Goal: Task Accomplishment & Management: Manage account settings

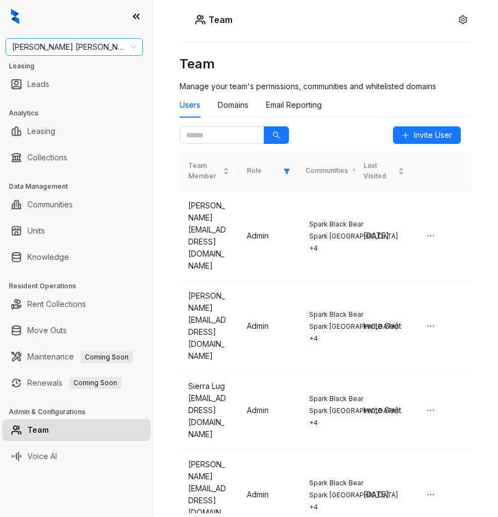
click at [80, 55] on span "Gates Hudson" at bounding box center [74, 47] width 124 height 16
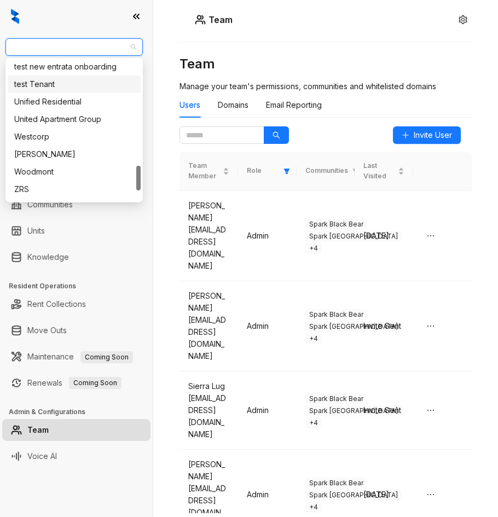
scroll to position [617, 0]
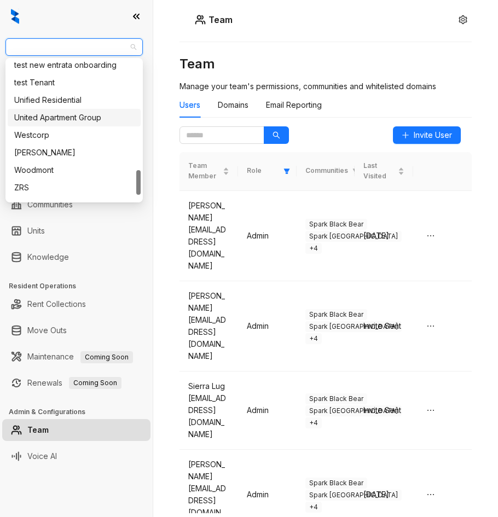
click at [73, 120] on div "United Apartment Group" at bounding box center [74, 118] width 120 height 12
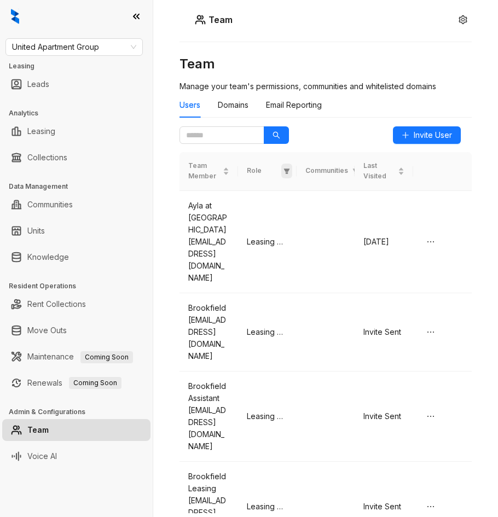
click at [285, 169] on icon "filter" at bounding box center [286, 171] width 6 height 5
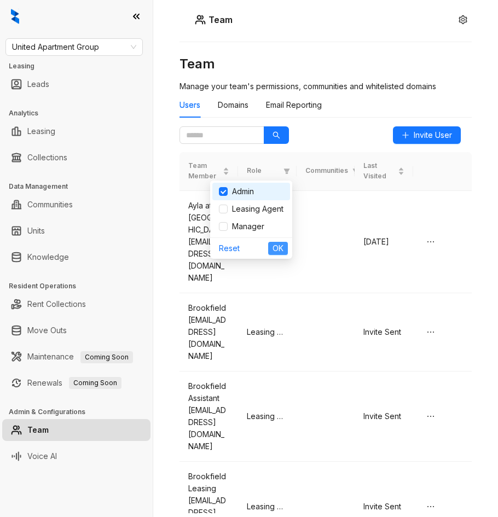
click at [271, 245] on button "OK" at bounding box center [278, 248] width 20 height 13
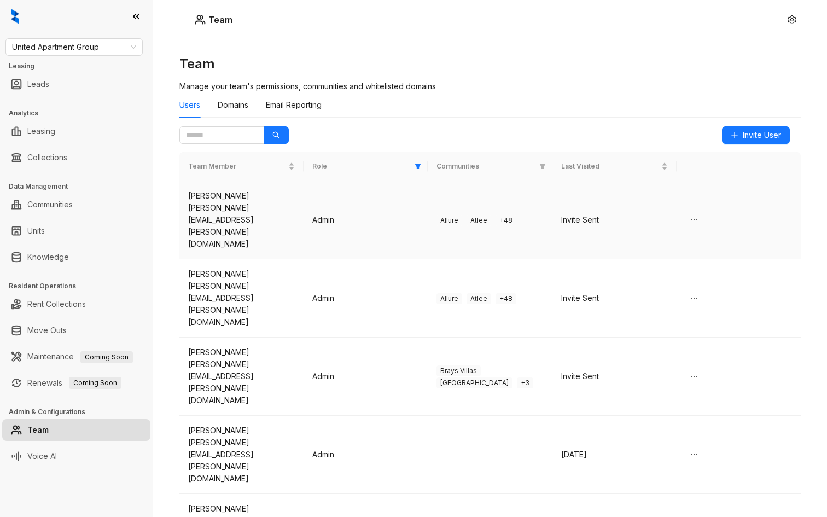
click at [409, 196] on td "Admin" at bounding box center [366, 220] width 124 height 78
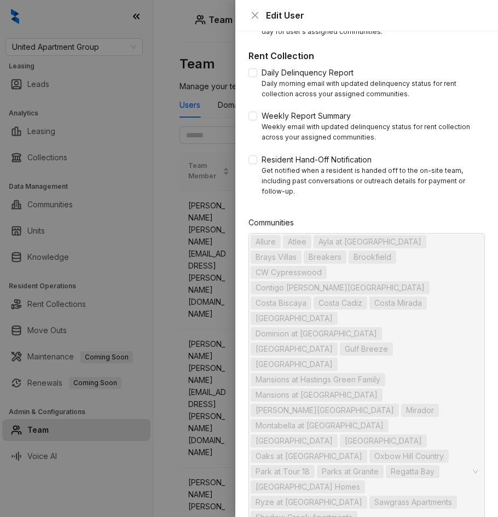
scroll to position [509, 0]
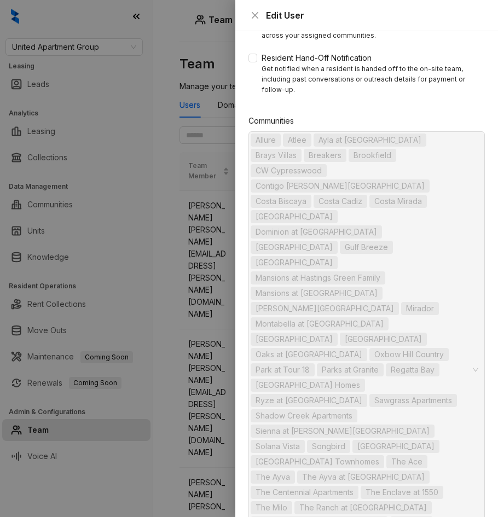
click at [220, 264] on div at bounding box center [249, 258] width 498 height 517
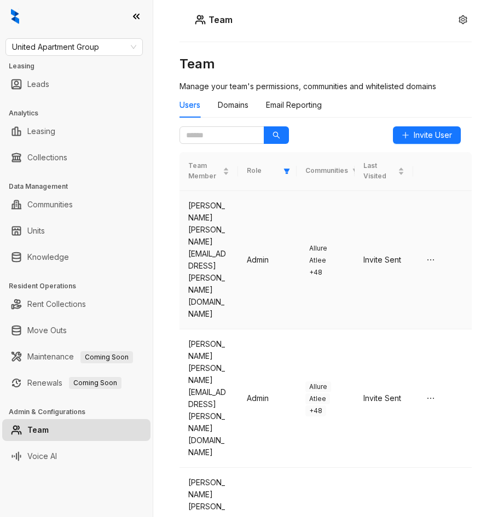
click at [207, 265] on td "Anna Bankston anna.bankston@uaginc.com" at bounding box center [208, 260] width 59 height 138
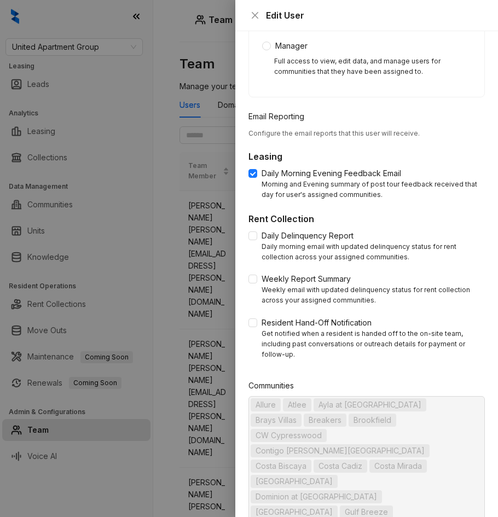
scroll to position [0, 0]
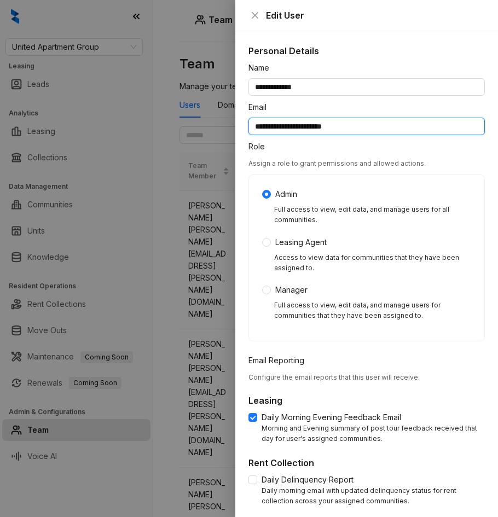
click at [350, 129] on input "**********" at bounding box center [366, 127] width 236 height 18
click at [363, 123] on input "**********" at bounding box center [366, 127] width 236 height 18
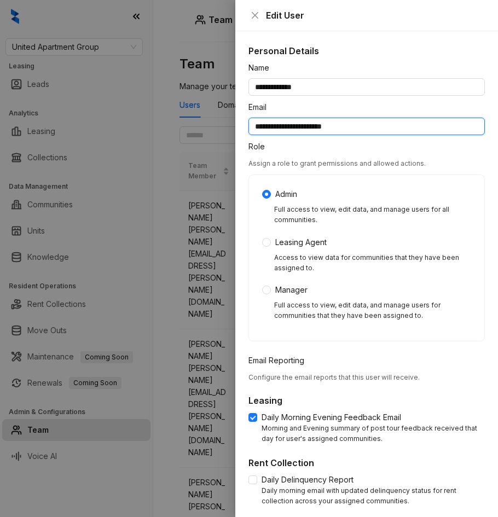
click at [363, 123] on input "**********" at bounding box center [366, 127] width 236 height 18
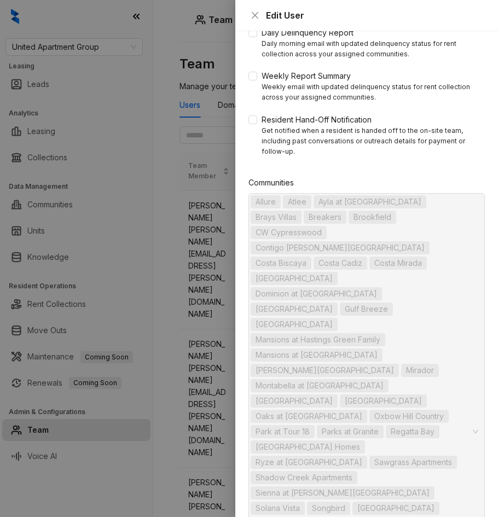
scroll to position [509, 0]
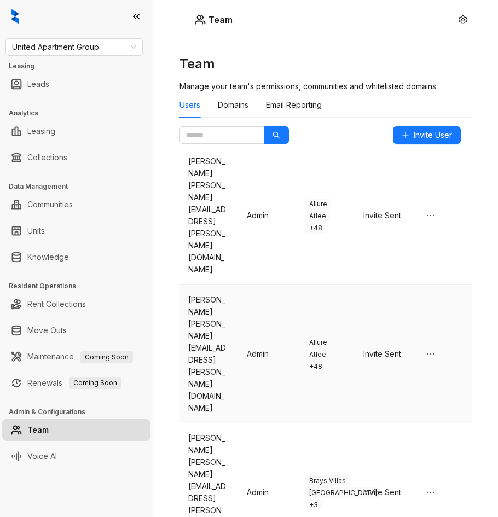
scroll to position [64, 0]
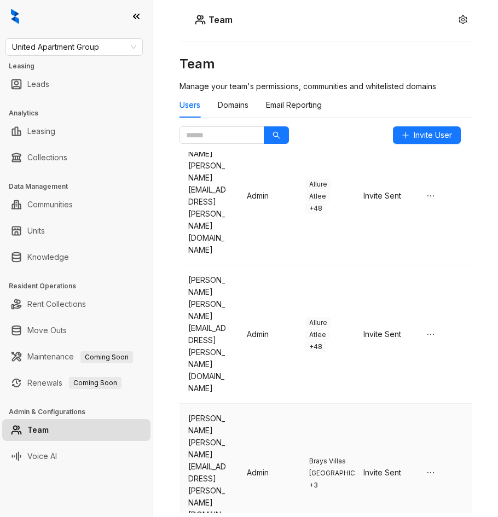
click at [239, 404] on td "Admin" at bounding box center [267, 473] width 59 height 138
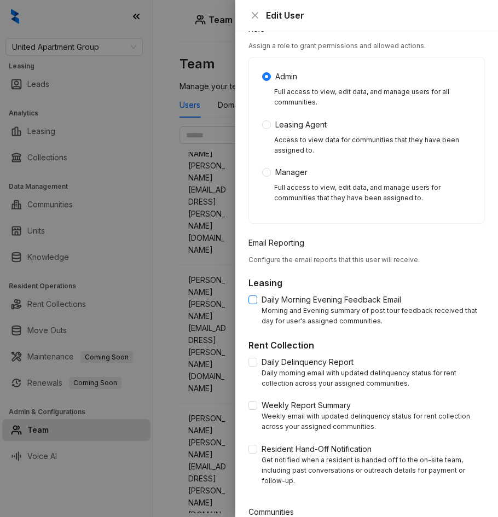
scroll to position [0, 0]
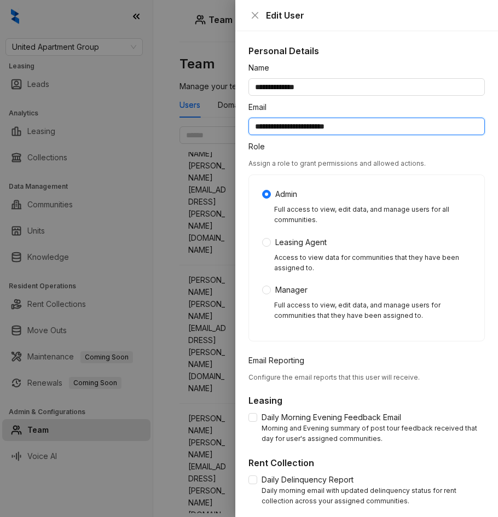
click at [318, 126] on input "**********" at bounding box center [366, 127] width 236 height 18
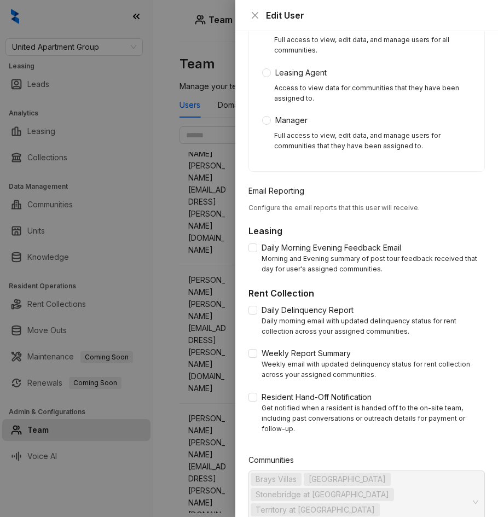
scroll to position [202, 0]
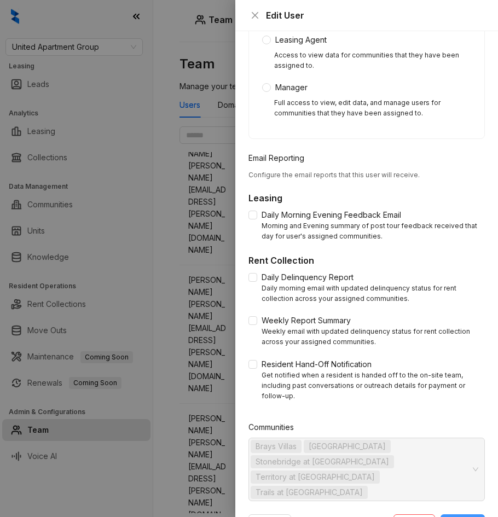
click at [458, 517] on span "Update" at bounding box center [462, 523] width 27 height 12
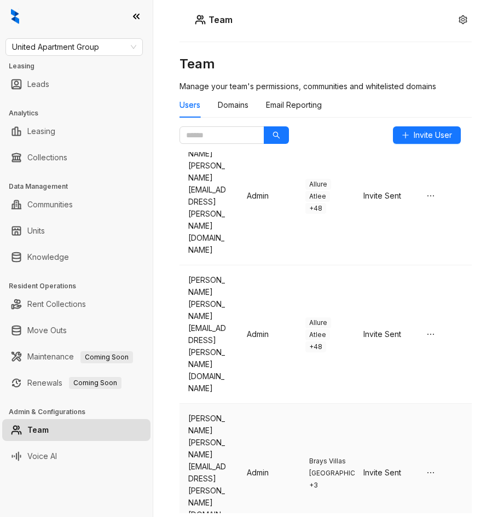
click at [225, 437] on div "[PERSON_NAME][EMAIL_ADDRESS][PERSON_NAME][DOMAIN_NAME]" at bounding box center [208, 485] width 41 height 96
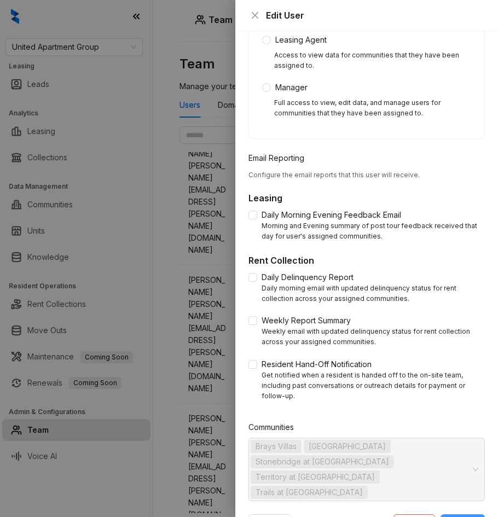
click at [469, 517] on span "Update" at bounding box center [462, 523] width 27 height 12
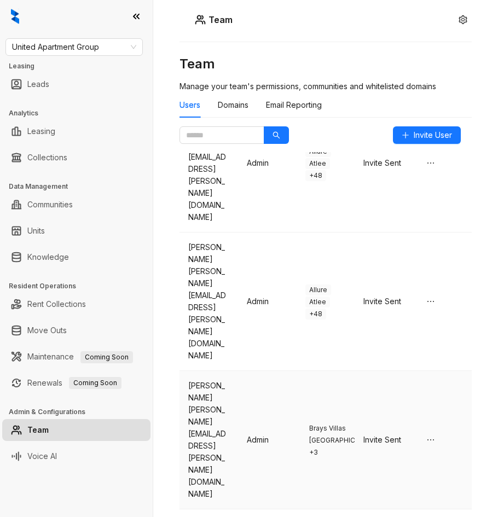
scroll to position [120, 0]
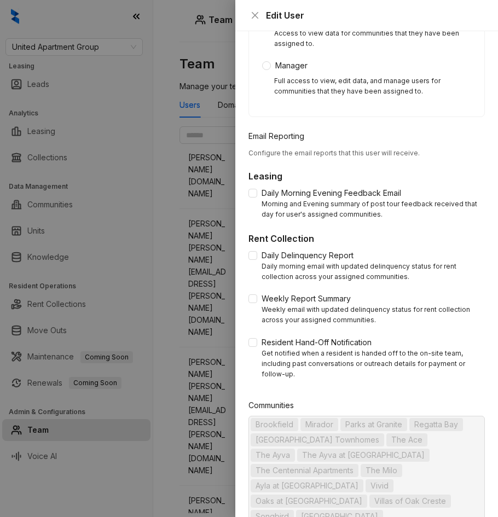
scroll to position [0, 0]
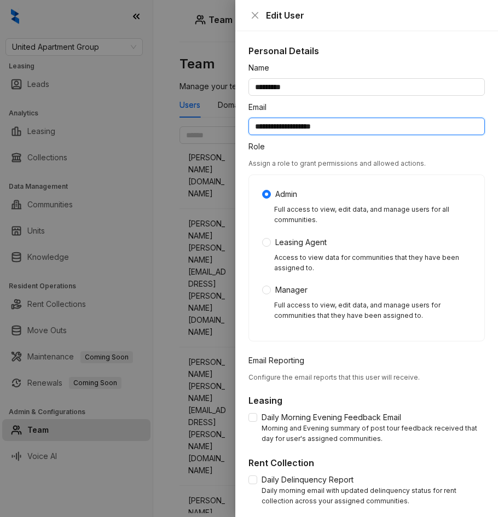
click at [329, 126] on input "**********" at bounding box center [366, 127] width 236 height 18
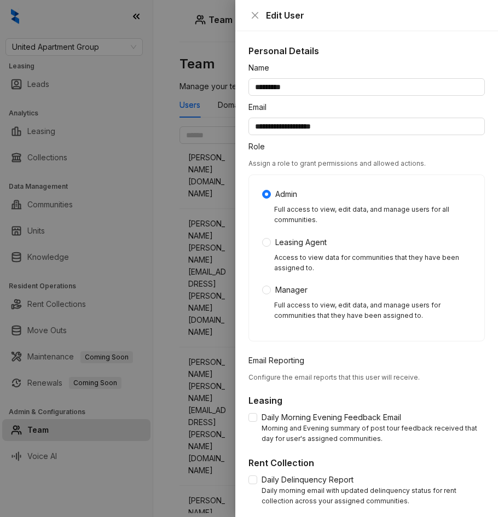
click at [426, 55] on h5 "Personal Details" at bounding box center [366, 50] width 236 height 13
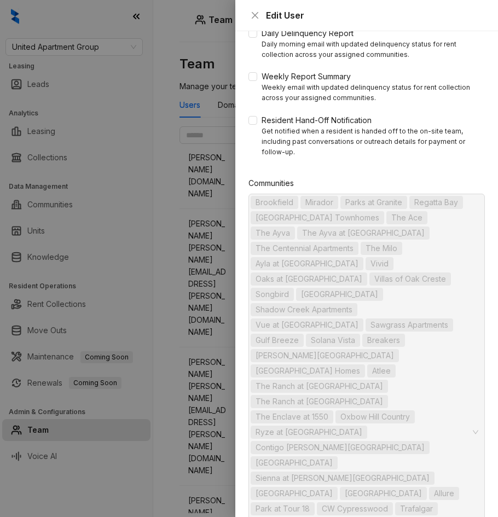
scroll to position [509, 0]
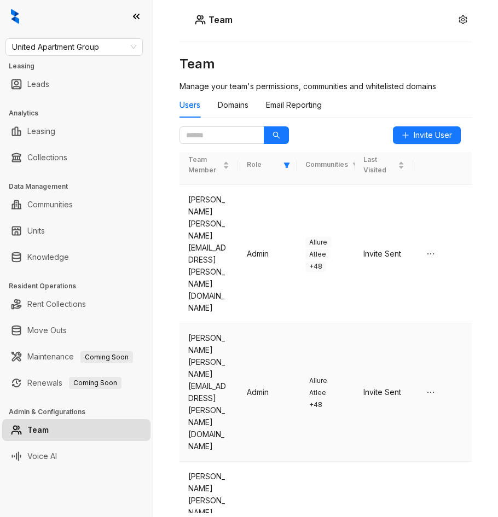
scroll to position [0, 0]
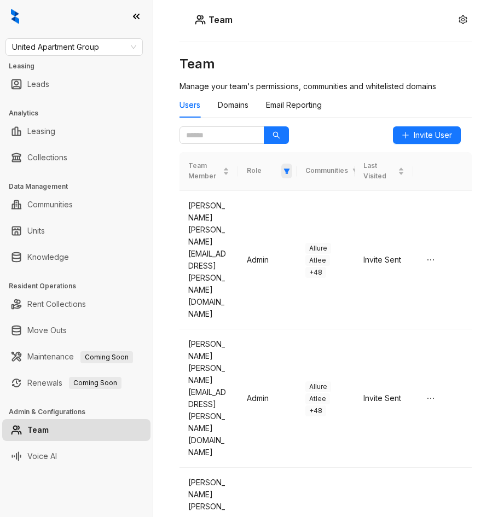
click at [282, 170] on span at bounding box center [286, 171] width 11 height 15
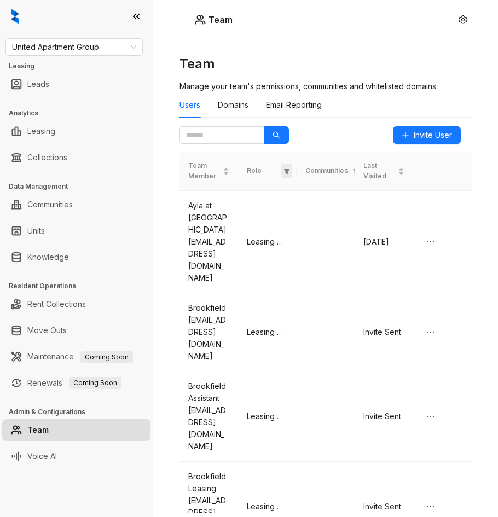
click at [288, 168] on icon "filter" at bounding box center [286, 171] width 7 height 7
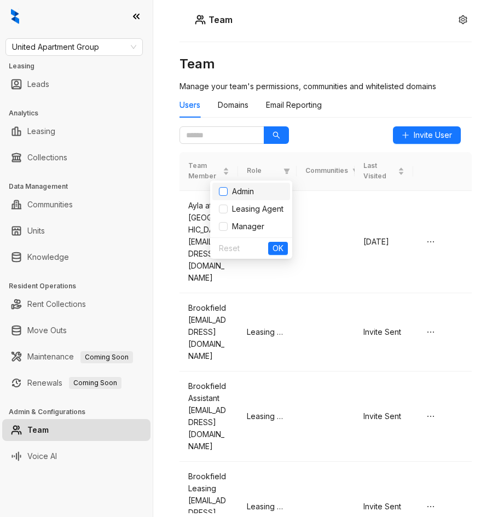
click at [224, 196] on label at bounding box center [223, 192] width 9 height 12
click at [282, 249] on span "OK" at bounding box center [278, 248] width 11 height 12
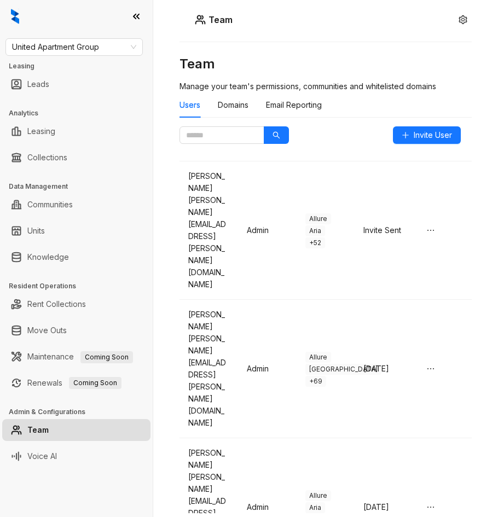
scroll to position [604, 0]
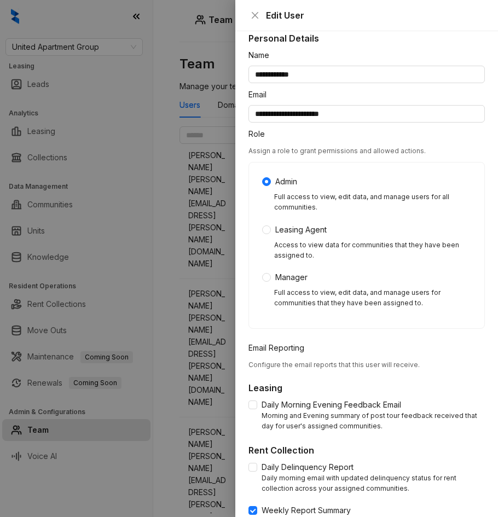
scroll to position [0, 0]
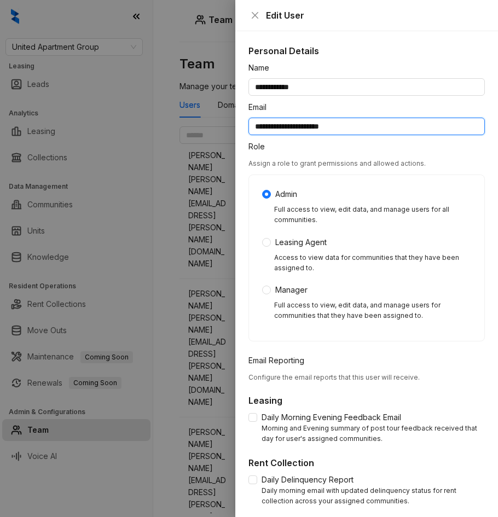
click at [300, 125] on input "**********" at bounding box center [366, 127] width 236 height 18
click at [299, 125] on input "**********" at bounding box center [366, 127] width 236 height 18
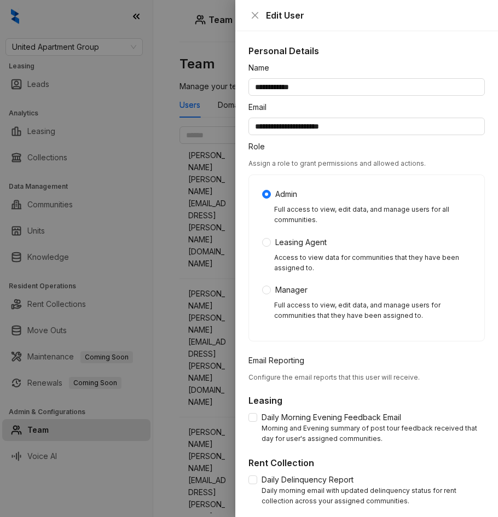
click at [170, 71] on div at bounding box center [249, 258] width 498 height 517
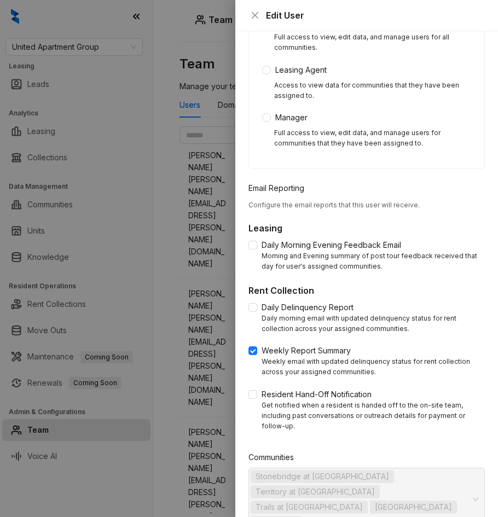
scroll to position [202, 0]
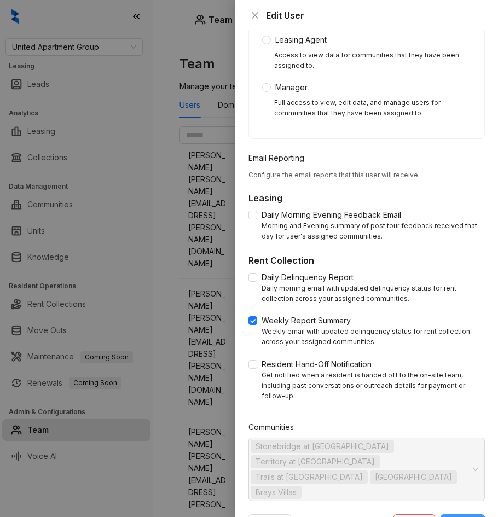
click at [467, 517] on span "Update" at bounding box center [462, 523] width 27 height 12
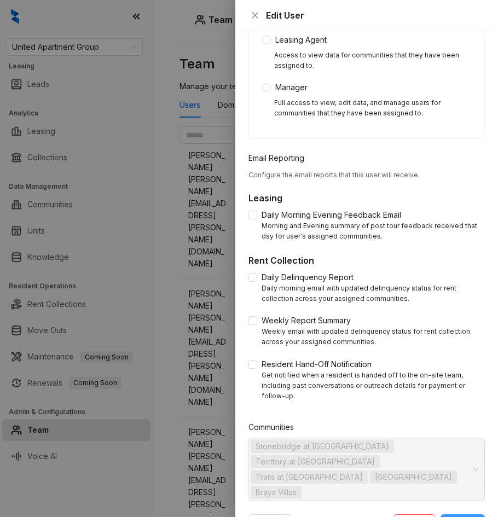
click at [473, 517] on span "Update" at bounding box center [462, 523] width 27 height 12
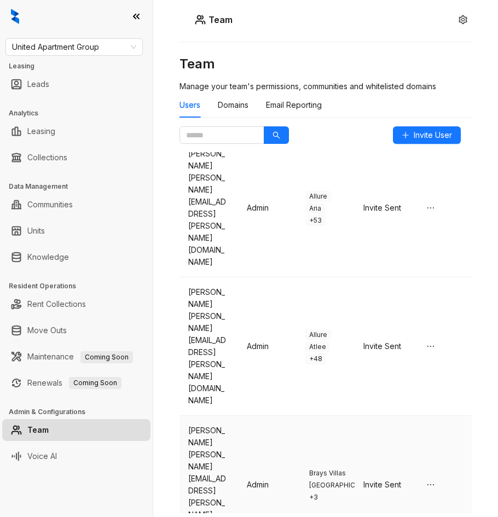
scroll to position [0, 0]
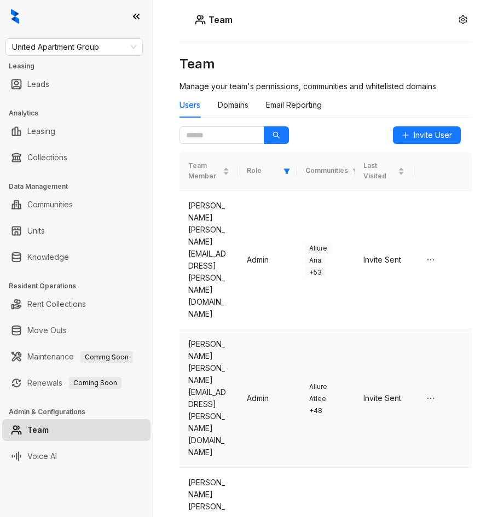
click at [324, 329] on td "Allure Atlee + 48" at bounding box center [326, 398] width 59 height 138
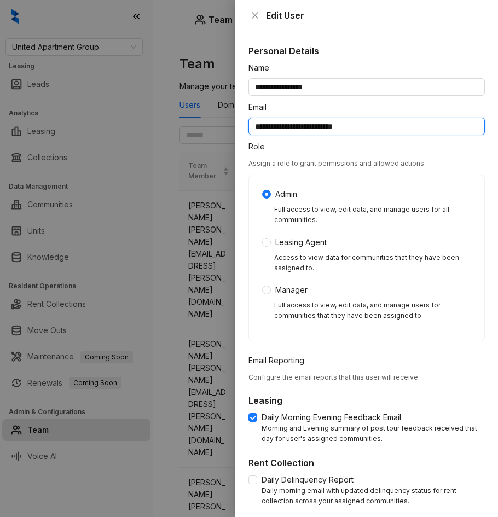
click at [289, 130] on input "**********" at bounding box center [366, 127] width 236 height 18
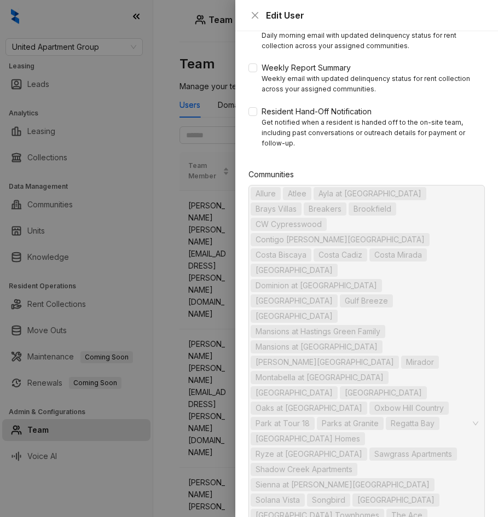
scroll to position [509, 0]
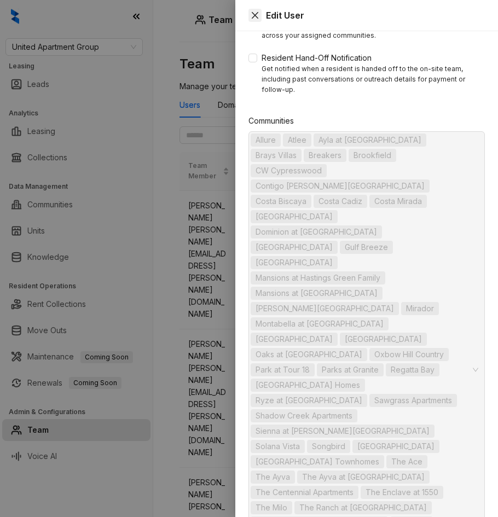
click at [254, 14] on icon "close" at bounding box center [255, 15] width 9 height 9
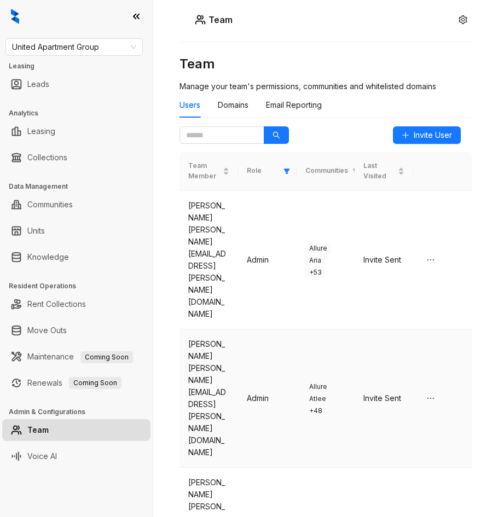
click at [354, 329] on td "Allure Atlee + 48" at bounding box center [326, 398] width 59 height 138
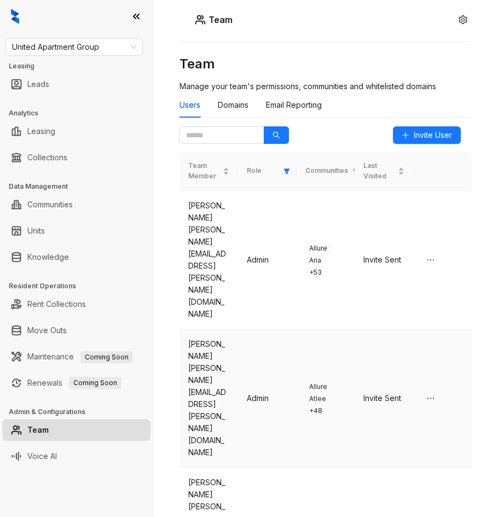
click at [327, 381] on span "Allure" at bounding box center [318, 386] width 26 height 11
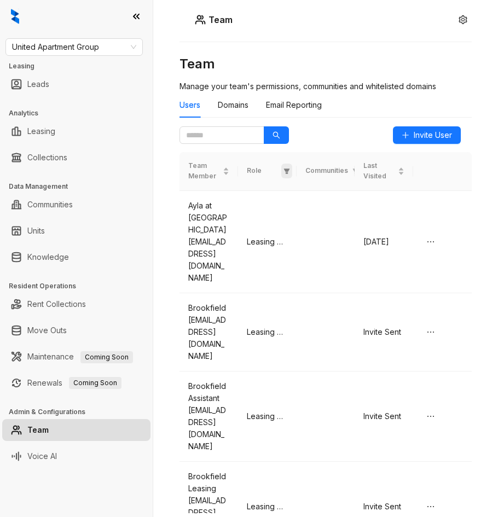
click at [286, 170] on icon "filter" at bounding box center [286, 171] width 6 height 5
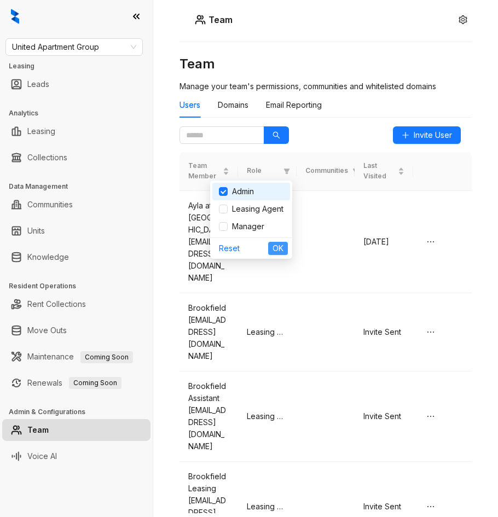
click at [278, 248] on span "OK" at bounding box center [278, 248] width 11 height 12
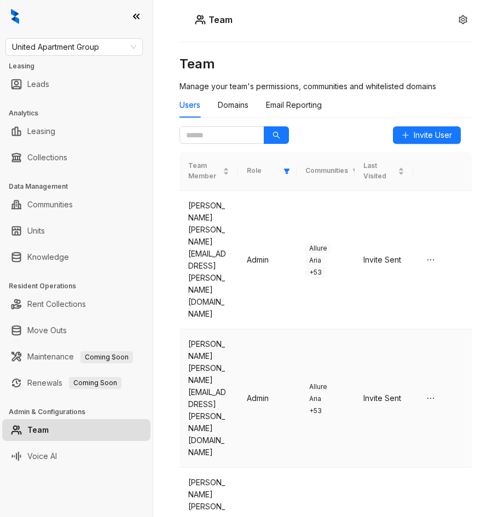
click at [213, 338] on div "[PERSON_NAME]" at bounding box center [208, 350] width 41 height 24
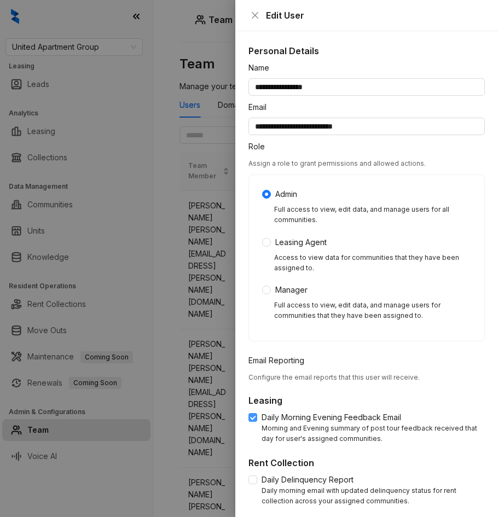
scroll to position [5, 0]
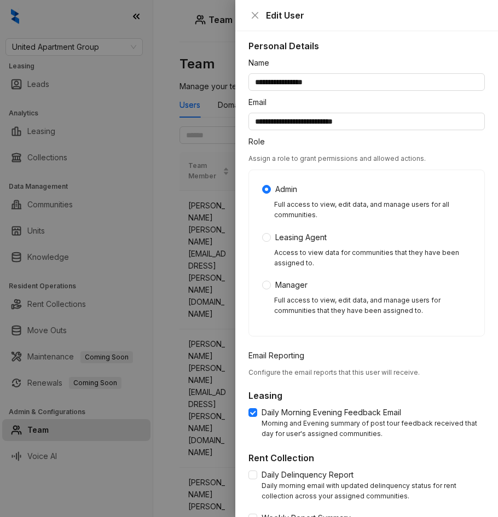
click at [179, 298] on div at bounding box center [249, 258] width 498 height 517
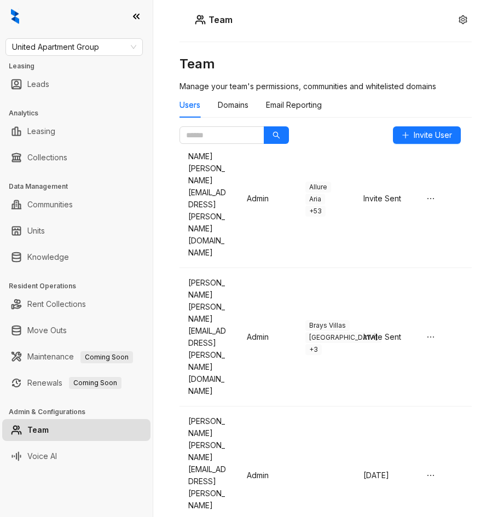
scroll to position [217, 0]
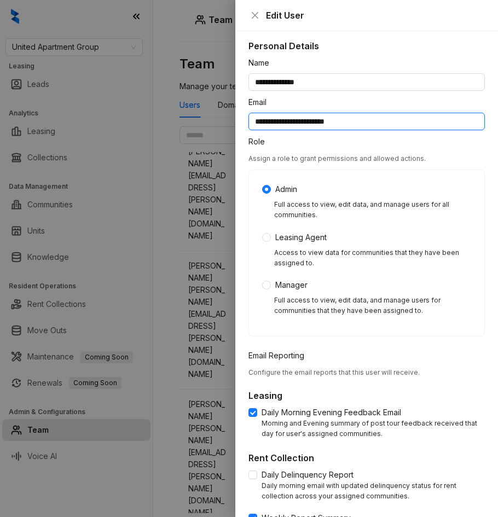
click at [298, 120] on input "**********" at bounding box center [366, 122] width 236 height 18
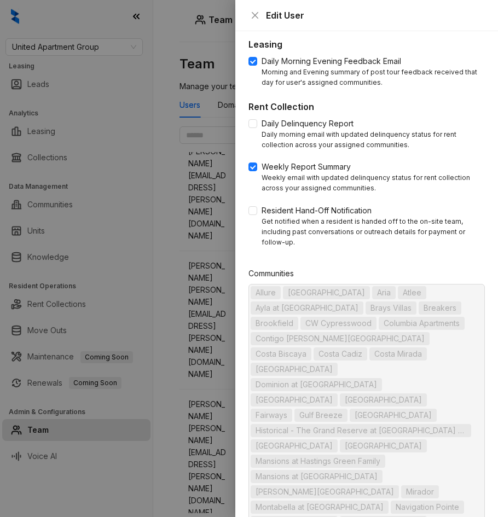
scroll to position [616, 0]
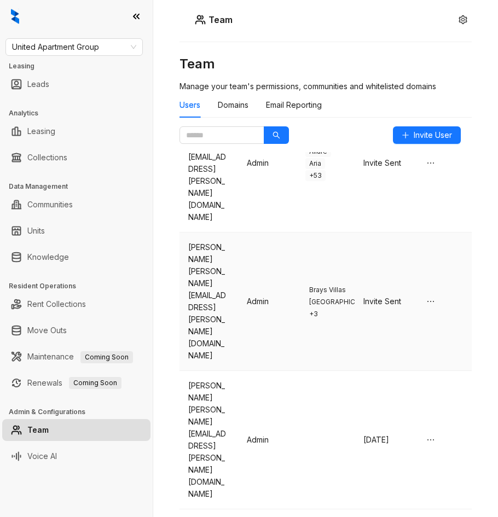
scroll to position [236, 0]
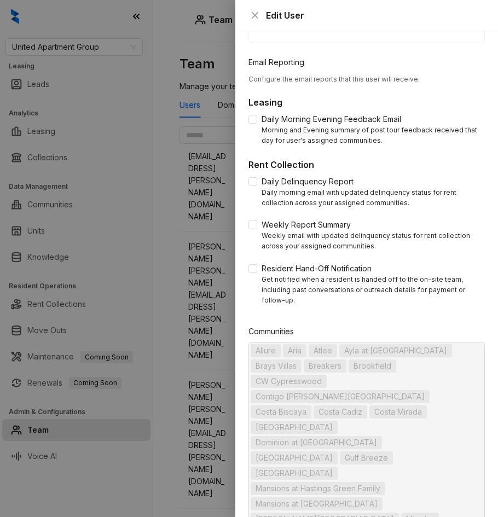
scroll to position [0, 0]
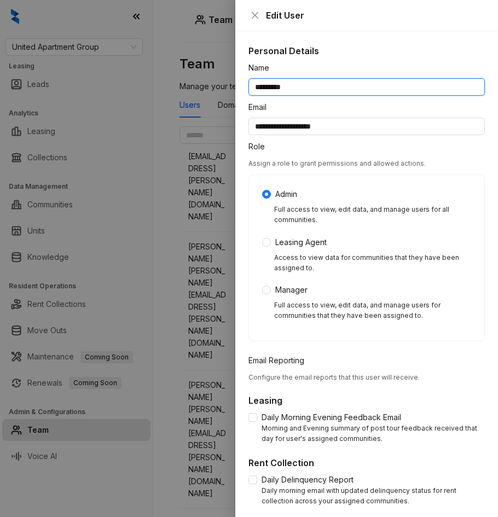
click at [281, 86] on input "*********" at bounding box center [366, 87] width 236 height 18
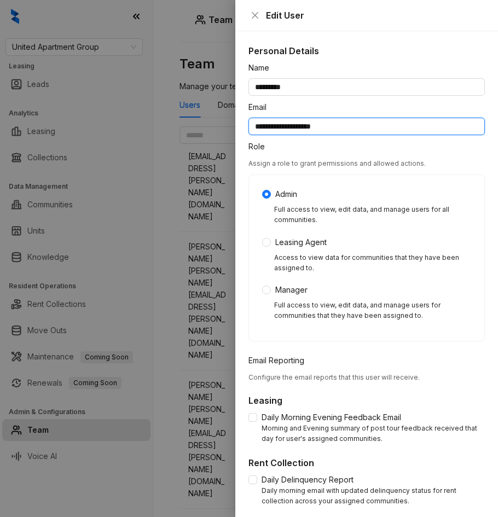
click at [283, 131] on input "**********" at bounding box center [366, 127] width 236 height 18
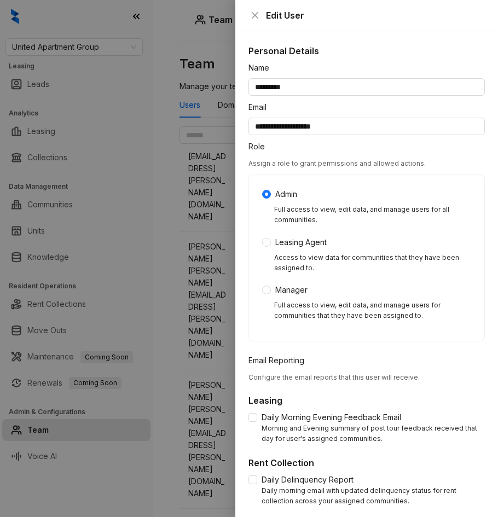
click at [181, 256] on div at bounding box center [249, 258] width 498 height 517
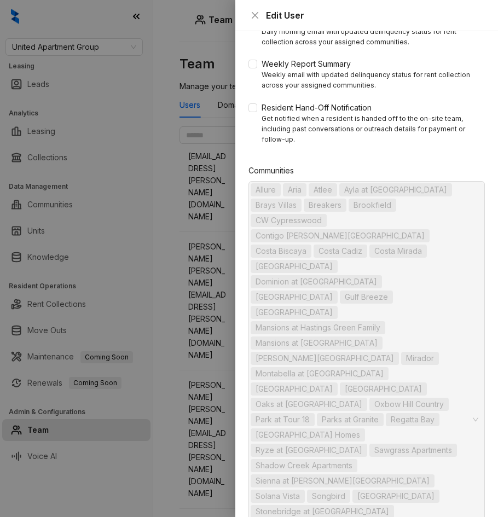
scroll to position [509, 0]
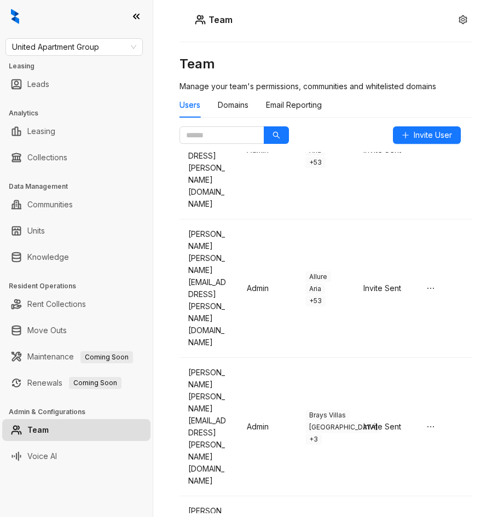
scroll to position [0, 0]
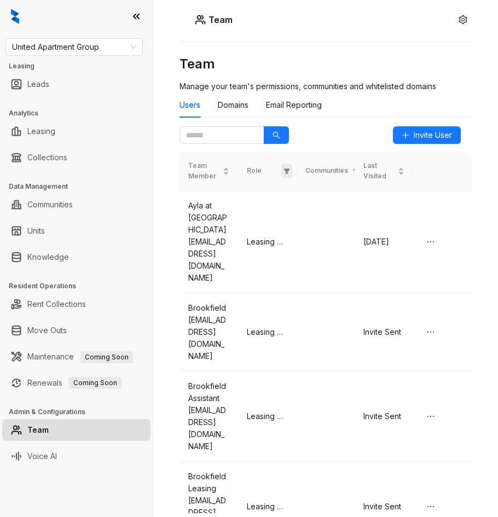
click at [291, 172] on span at bounding box center [286, 171] width 11 height 15
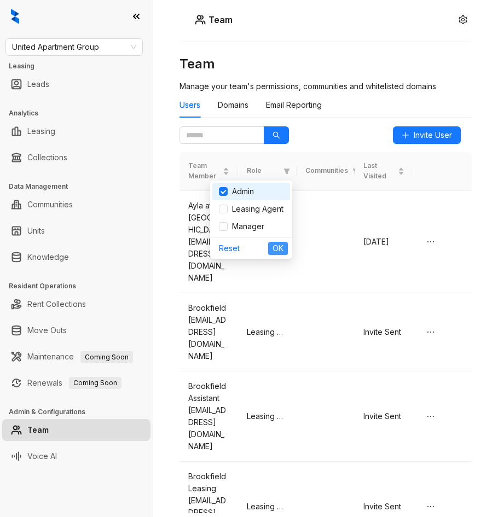
click at [281, 250] on span "OK" at bounding box center [278, 248] width 11 height 12
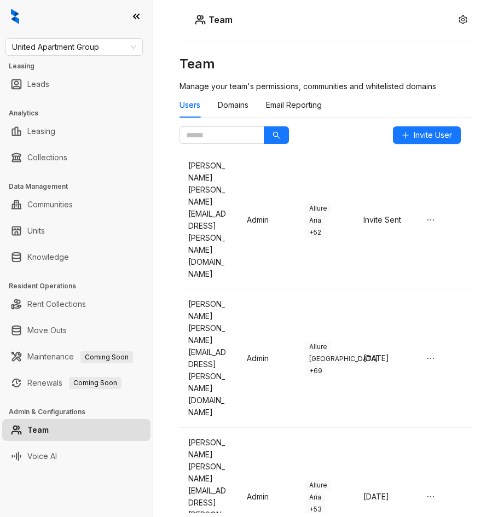
scroll to position [604, 0]
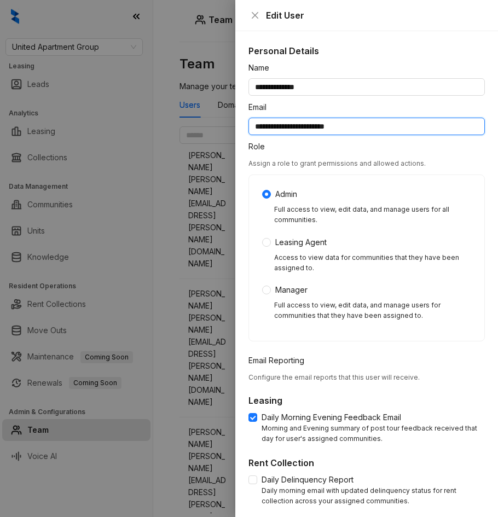
click at [324, 127] on input "**********" at bounding box center [366, 127] width 236 height 18
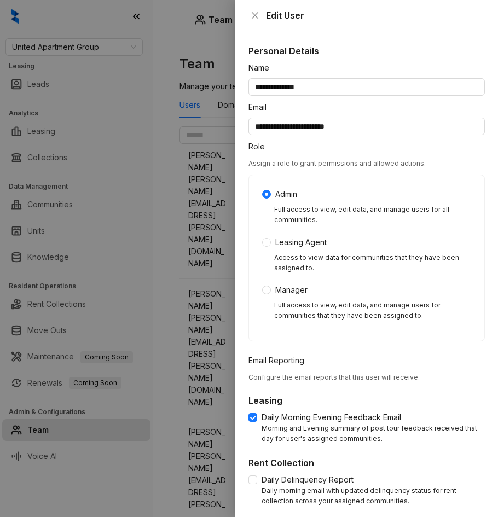
click at [186, 335] on div at bounding box center [249, 258] width 498 height 517
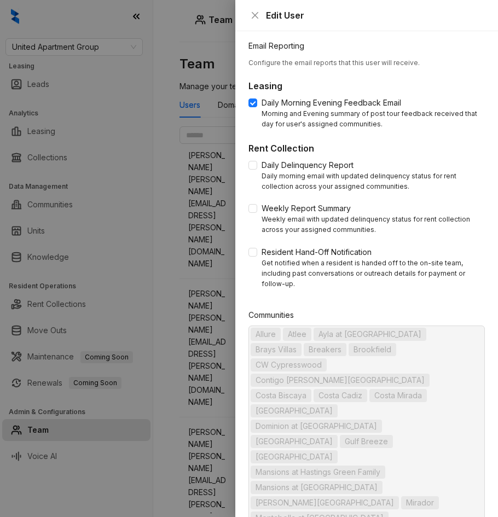
scroll to position [509, 0]
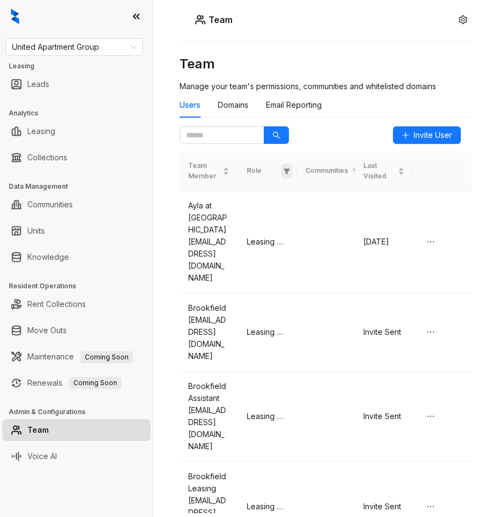
click at [288, 169] on icon "filter" at bounding box center [286, 171] width 7 height 7
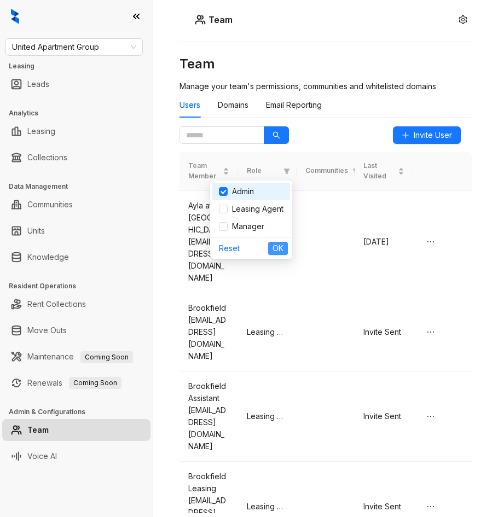
click at [274, 247] on span "OK" at bounding box center [278, 248] width 11 height 12
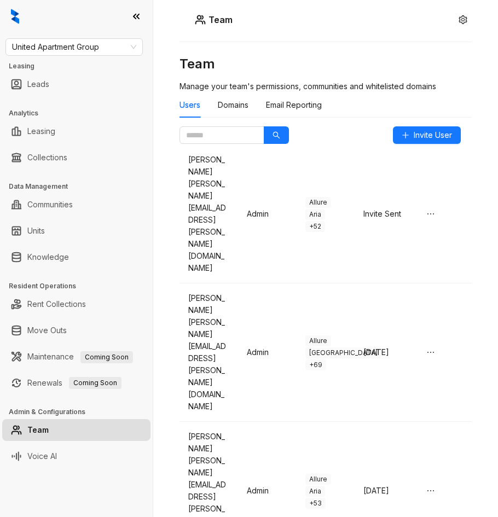
scroll to position [604, 0]
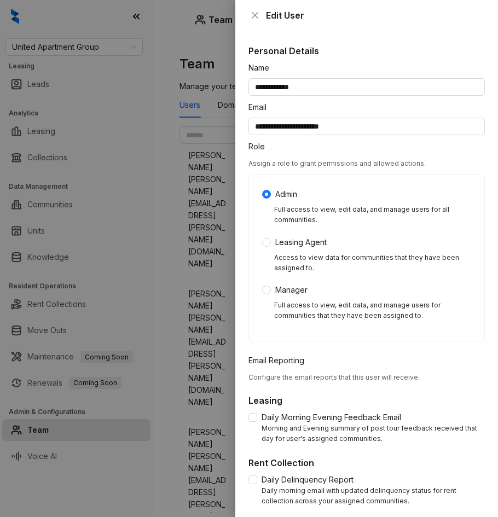
scroll to position [202, 0]
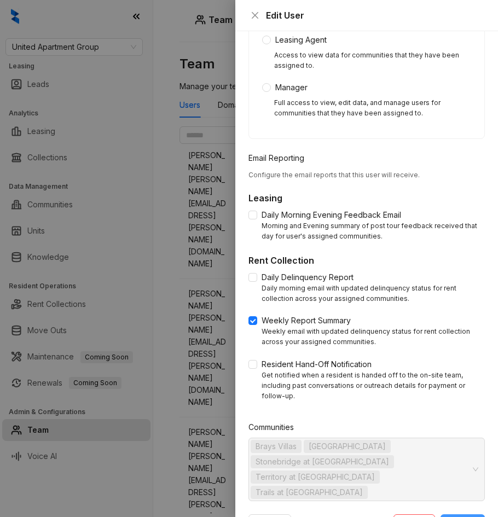
click at [467, 517] on span "Update" at bounding box center [462, 523] width 27 height 12
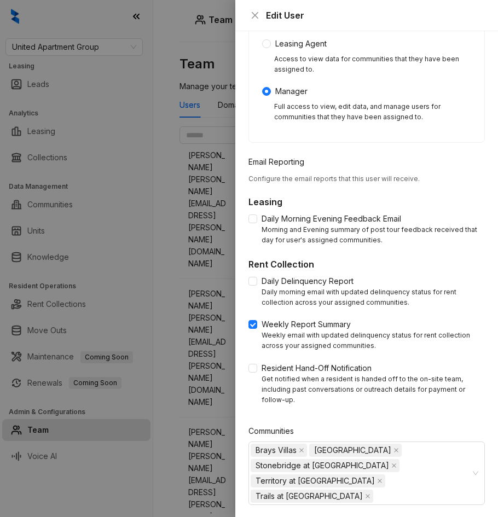
scroll to position [218, 0]
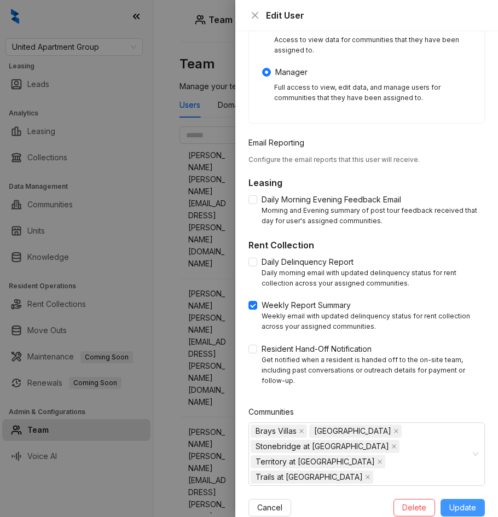
click at [466, 502] on span "Update" at bounding box center [462, 508] width 27 height 12
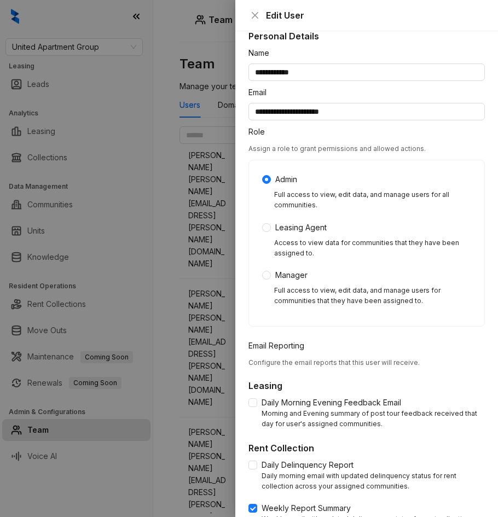
scroll to position [0, 0]
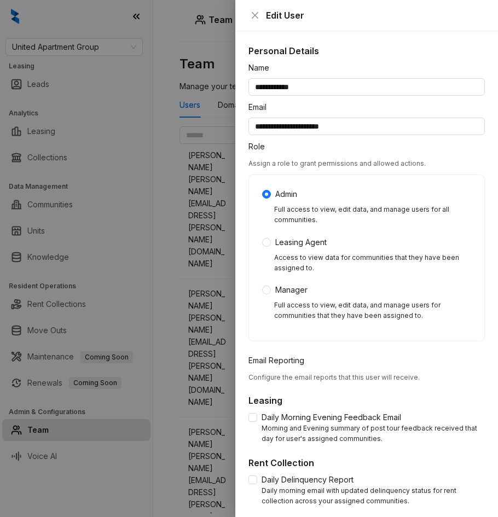
click at [203, 180] on div at bounding box center [249, 258] width 498 height 517
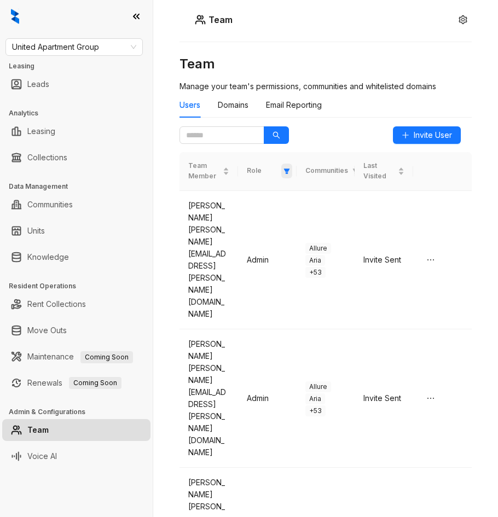
click at [285, 172] on icon "filter" at bounding box center [286, 171] width 7 height 7
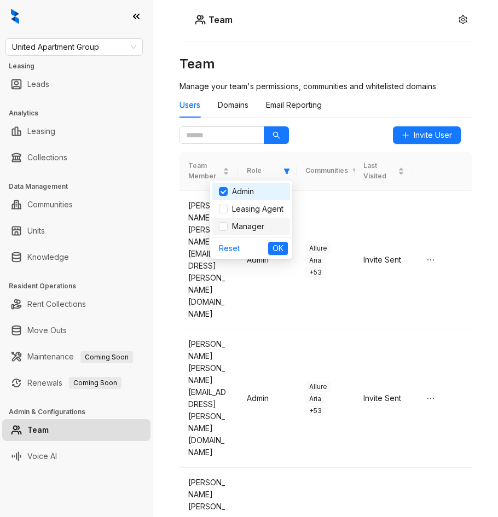
click at [228, 223] on span "Manager" at bounding box center [246, 226] width 37 height 9
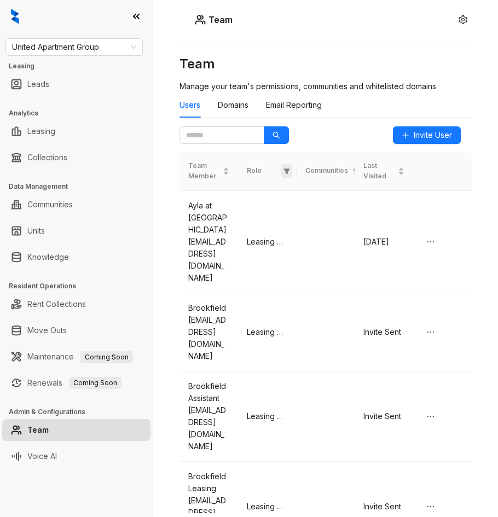
click at [283, 164] on span at bounding box center [286, 171] width 11 height 15
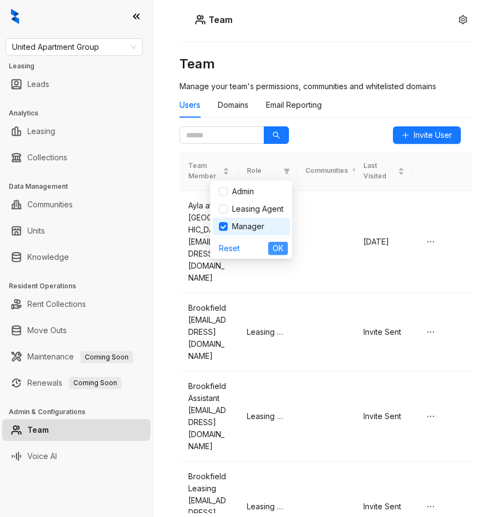
click at [274, 246] on span "OK" at bounding box center [278, 248] width 11 height 12
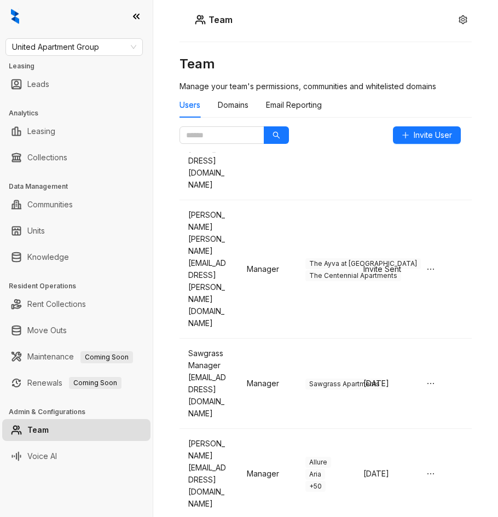
scroll to position [1820, 0]
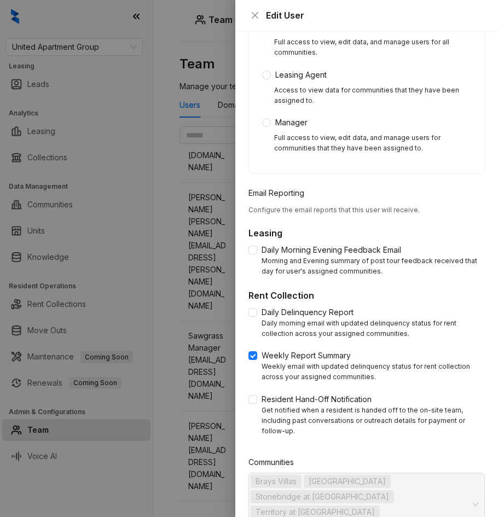
scroll to position [202, 0]
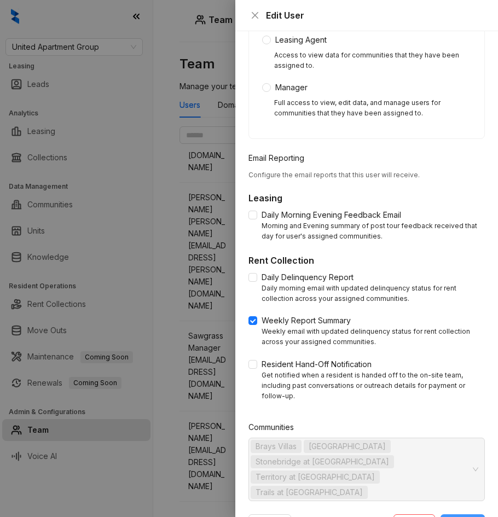
click at [471, 517] on span "Update" at bounding box center [462, 523] width 27 height 12
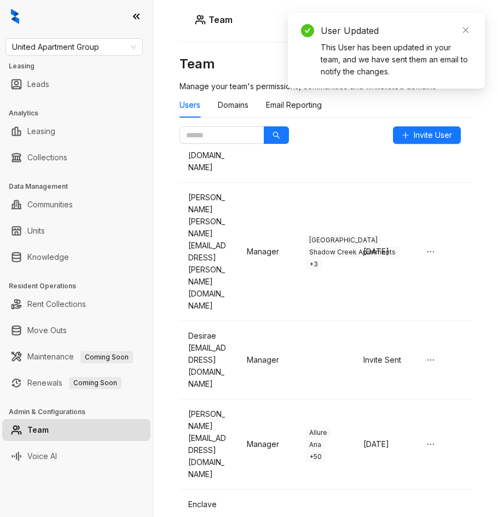
scroll to position [0, 0]
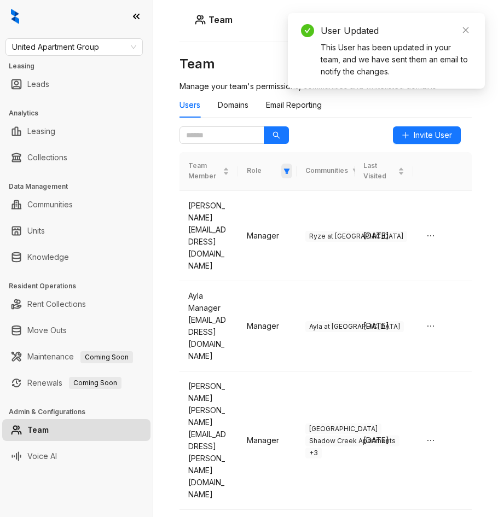
click at [285, 168] on icon "filter" at bounding box center [286, 171] width 7 height 7
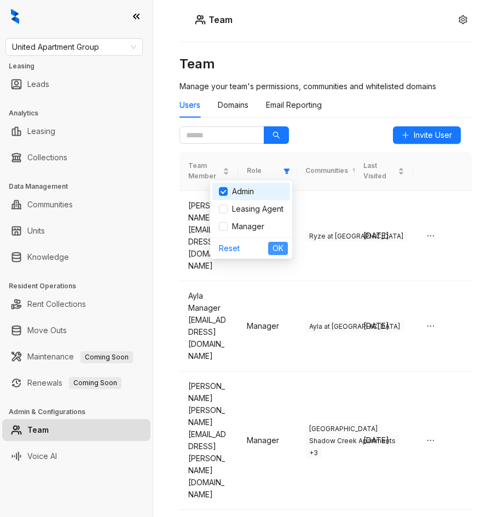
click at [279, 251] on span "OK" at bounding box center [278, 248] width 11 height 12
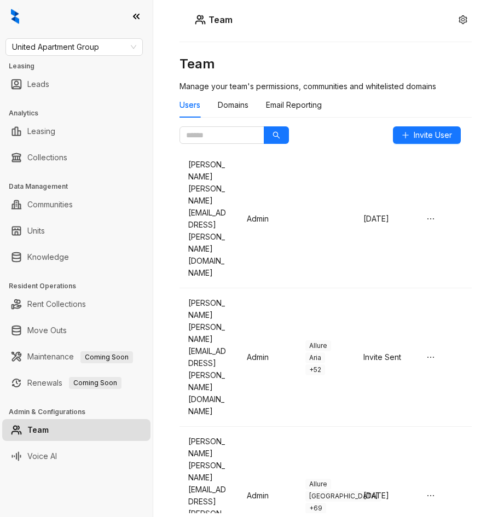
scroll to position [526, 0]
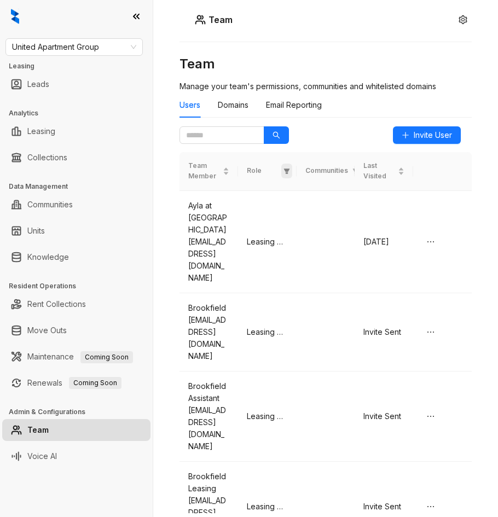
click at [289, 176] on span at bounding box center [286, 171] width 11 height 15
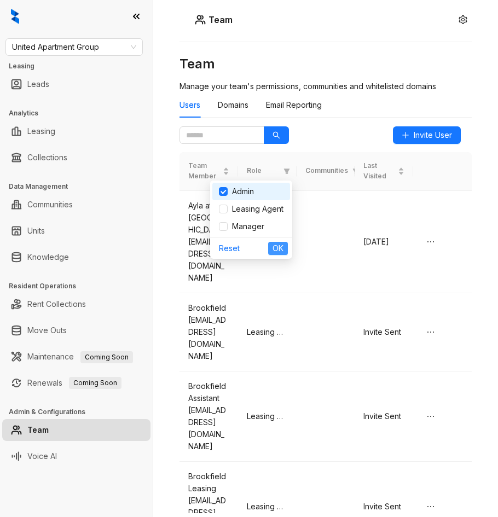
click at [280, 247] on span "OK" at bounding box center [278, 248] width 11 height 12
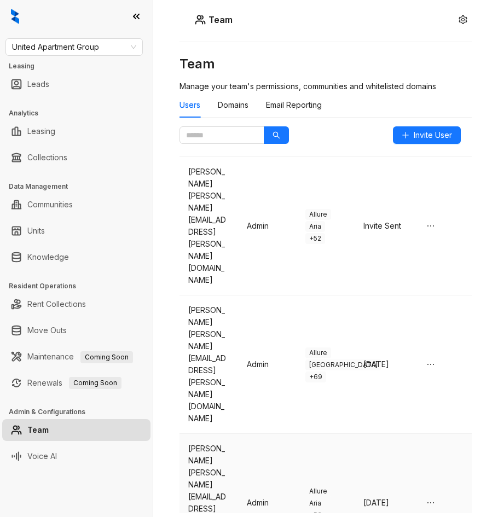
scroll to position [604, 0]
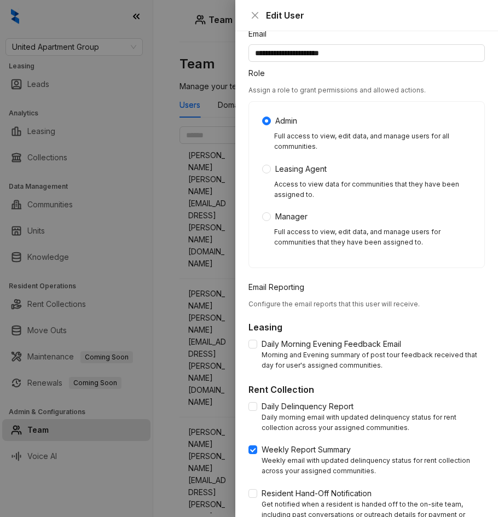
scroll to position [202, 0]
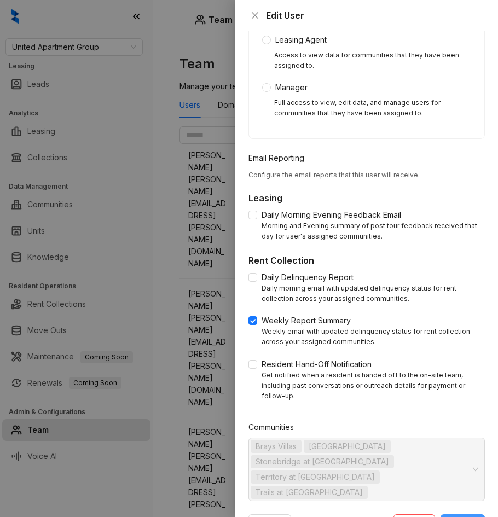
click at [473, 517] on span "Update" at bounding box center [462, 523] width 27 height 12
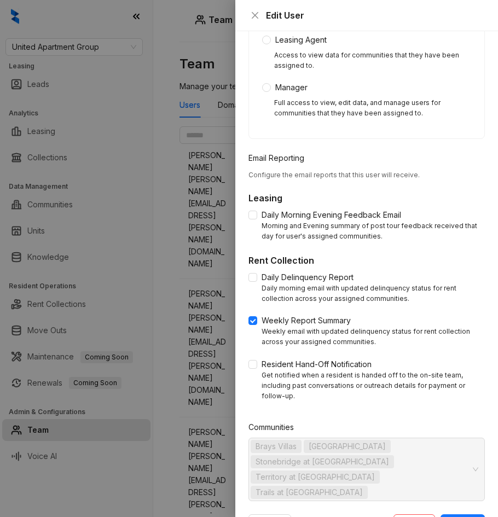
click at [381, 456] on span "Stonebridge at [GEOGRAPHIC_DATA]" at bounding box center [323, 462] width 134 height 12
click at [363, 487] on span "Trails at [GEOGRAPHIC_DATA]" at bounding box center [309, 493] width 107 height 12
click at [478, 441] on div "[GEOGRAPHIC_DATA] [GEOGRAPHIC_DATA] [GEOGRAPHIC_DATA] at [GEOGRAPHIC_DATA] at […" at bounding box center [366, 469] width 236 height 63
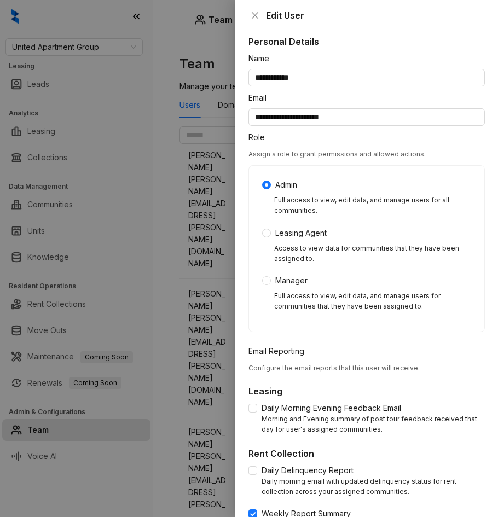
scroll to position [0, 0]
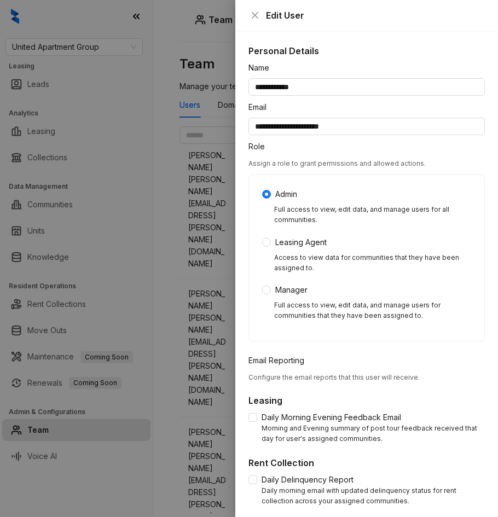
click at [224, 432] on div at bounding box center [249, 258] width 498 height 517
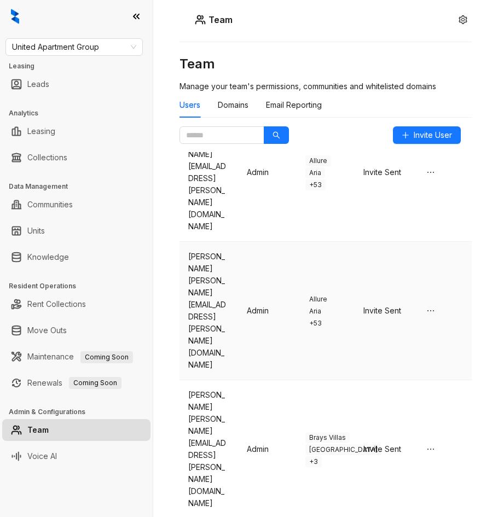
scroll to position [91, 0]
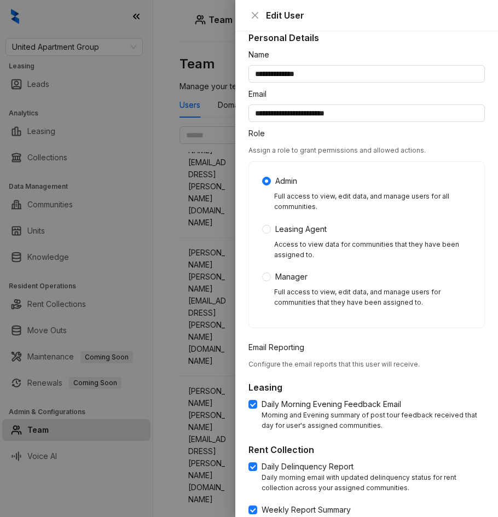
scroll to position [0, 0]
